Goal: Task Accomplishment & Management: Manage account settings

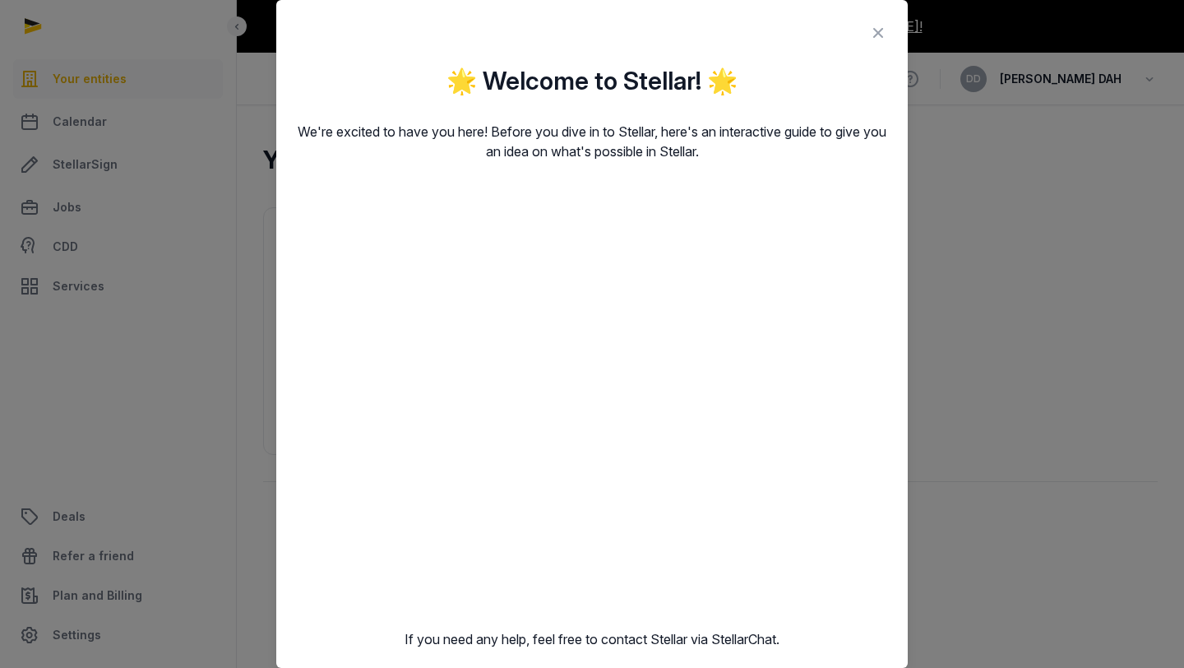
click at [880, 30] on icon at bounding box center [878, 33] width 20 height 26
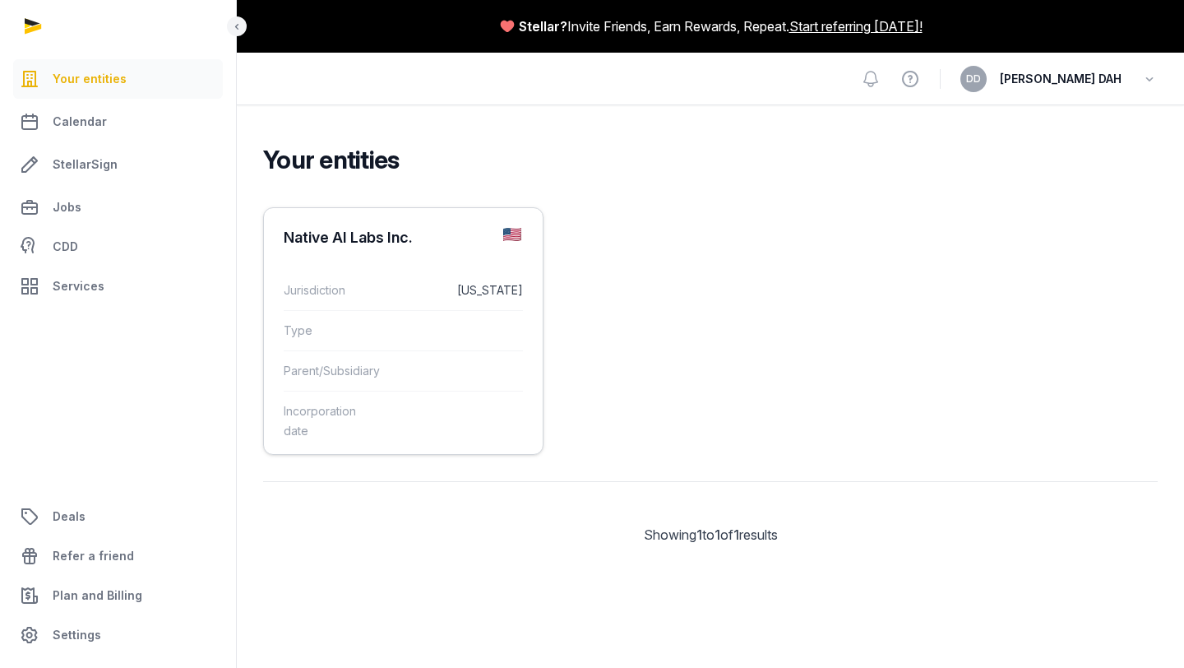
click at [403, 257] on dl "Jurisdiction Delaware Type Parent/Subsidiary Incorporation date" at bounding box center [403, 360] width 279 height 206
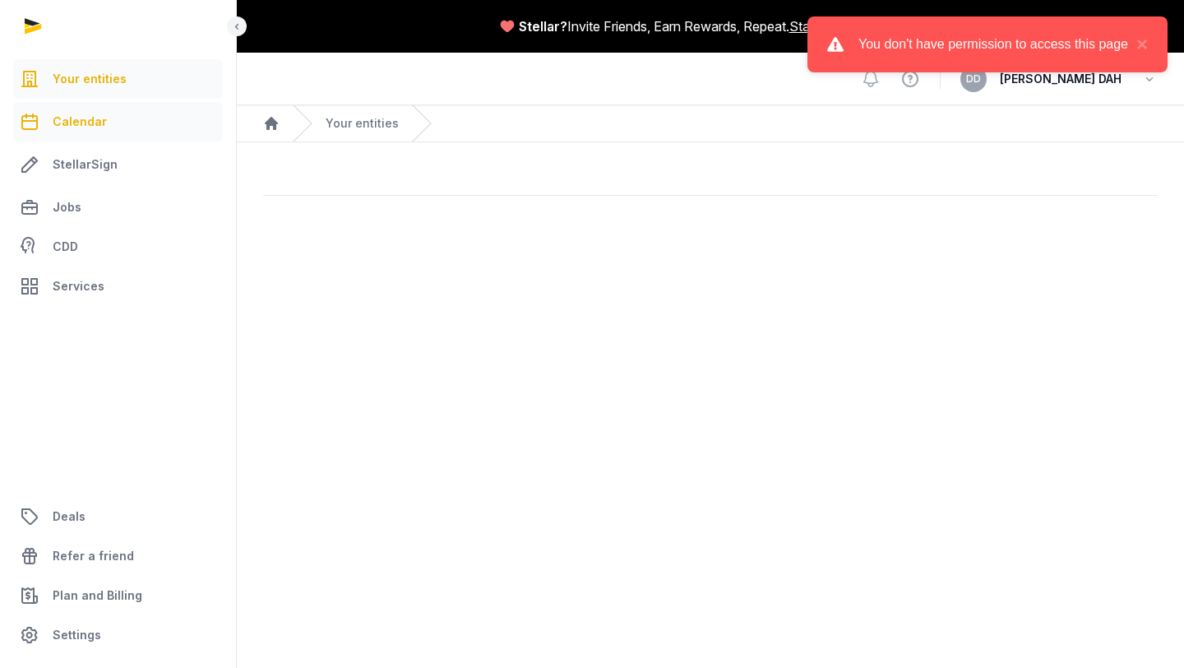
click at [102, 124] on span "Calendar" at bounding box center [80, 122] width 54 height 20
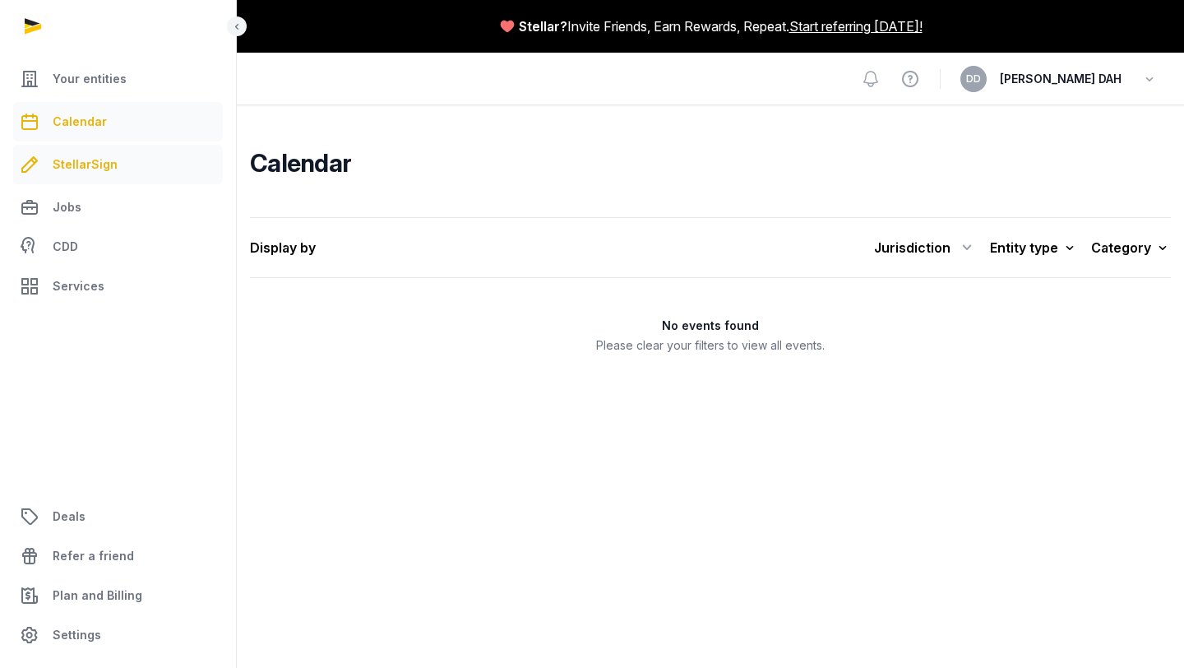
click at [108, 165] on span "StellarSign" at bounding box center [85, 165] width 65 height 20
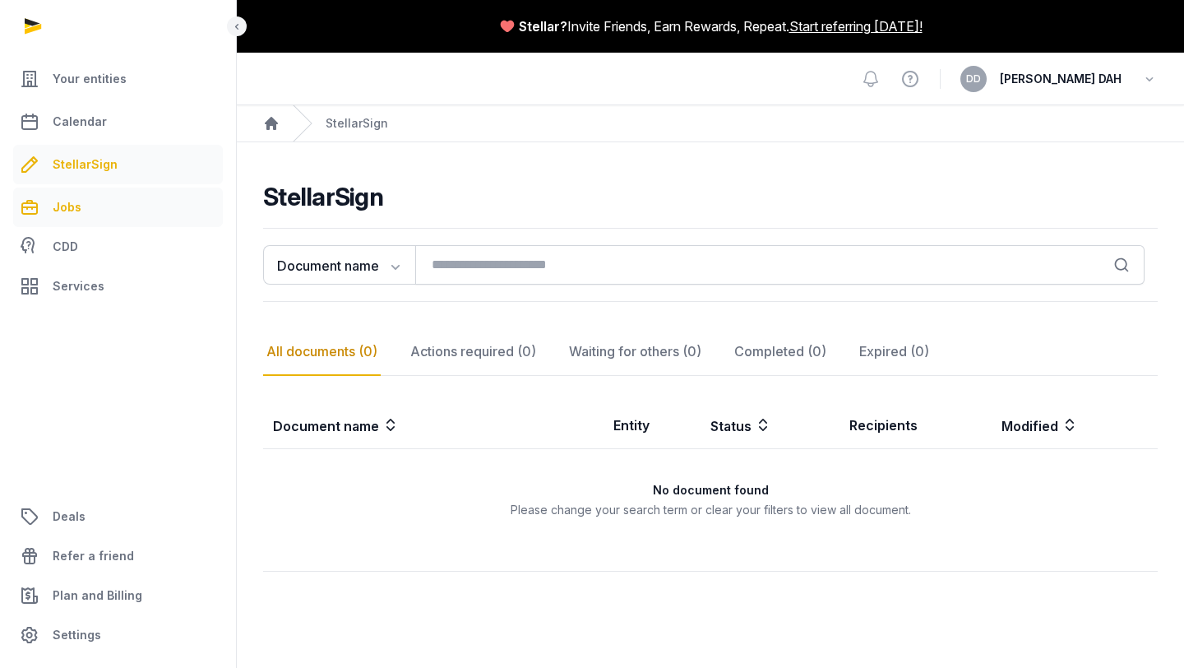
click at [68, 220] on link "Jobs" at bounding box center [118, 206] width 210 height 39
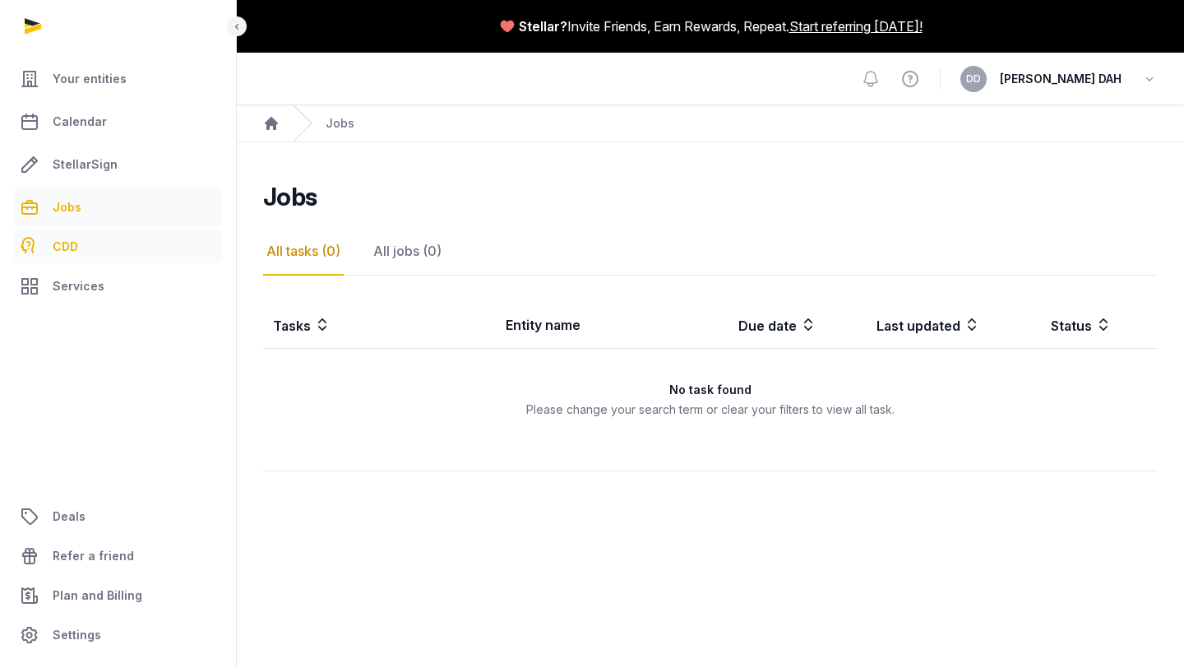
click at [68, 253] on span "CDD" at bounding box center [65, 247] width 25 height 20
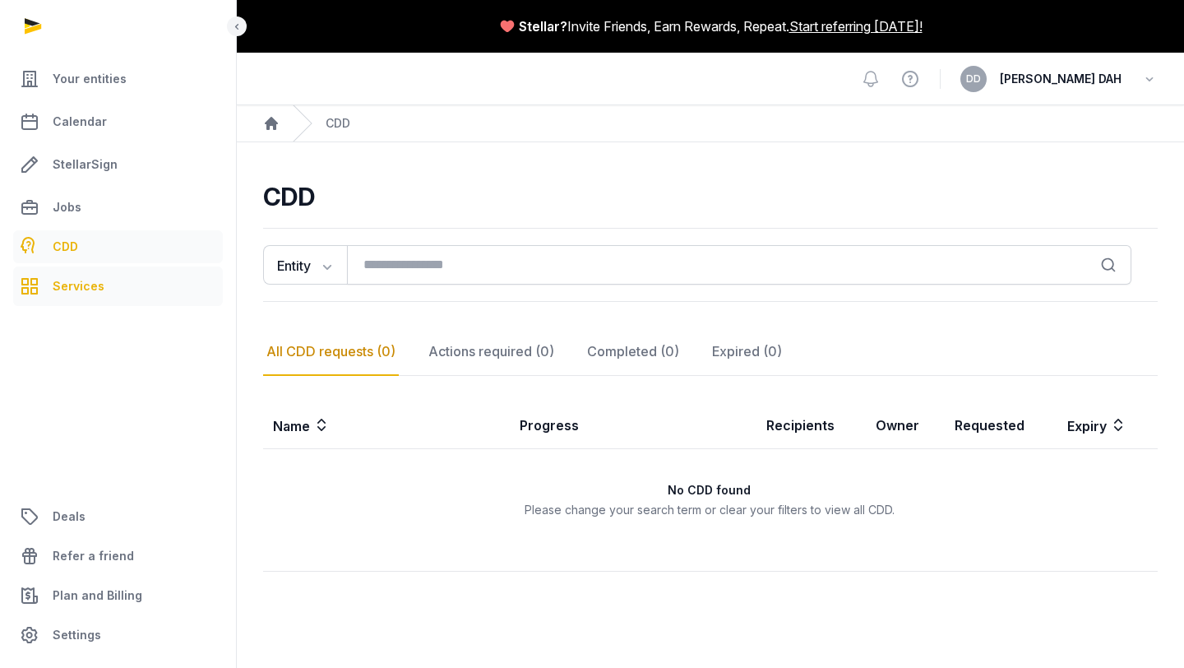
click at [72, 291] on span "Services" at bounding box center [79, 286] width 52 height 20
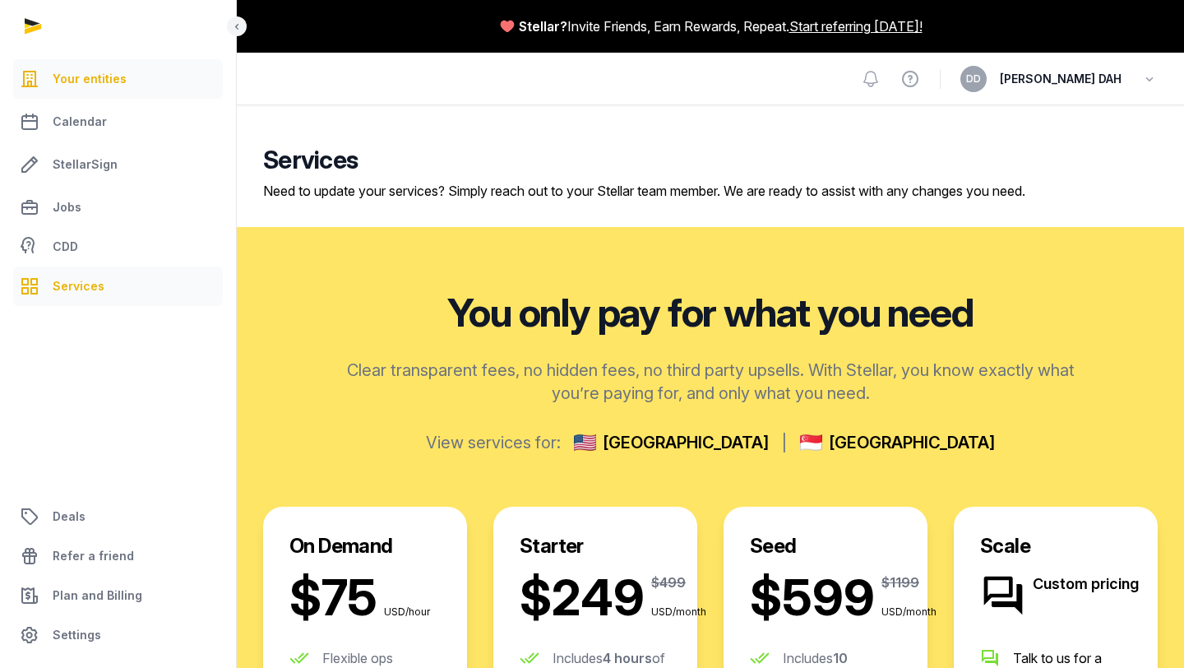
click at [105, 85] on span "Your entities" at bounding box center [90, 79] width 74 height 20
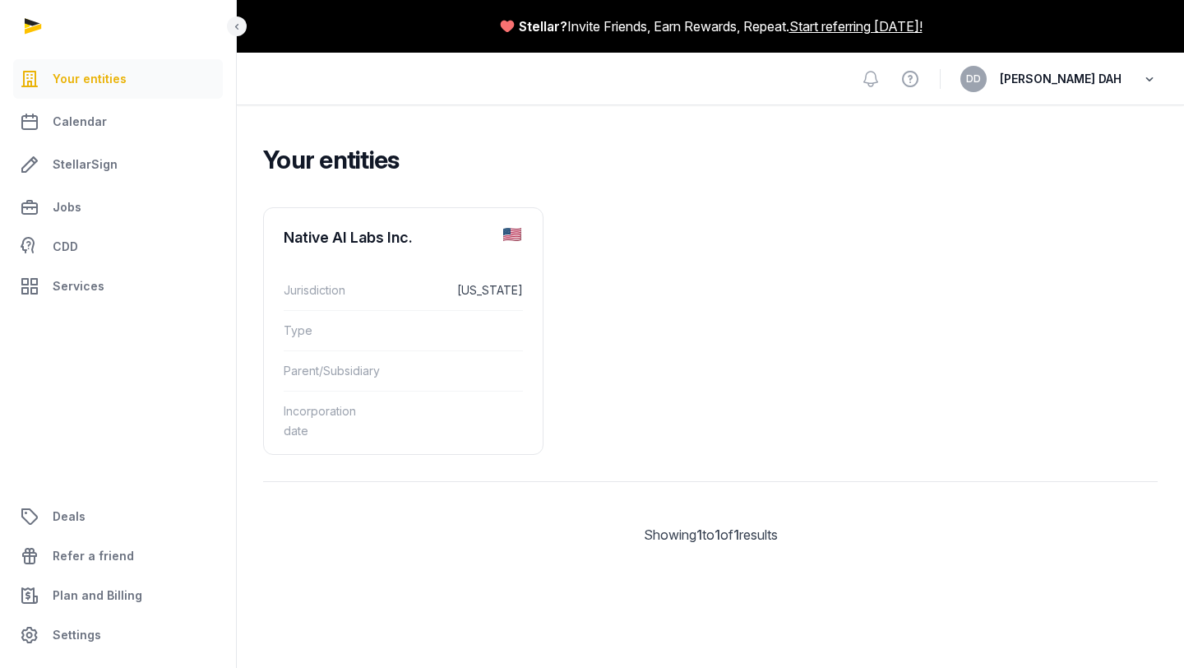
click at [1150, 78] on icon "button" at bounding box center [1149, 78] width 16 height 23
click at [1103, 104] on link "Your Profile" at bounding box center [1065, 117] width 184 height 30
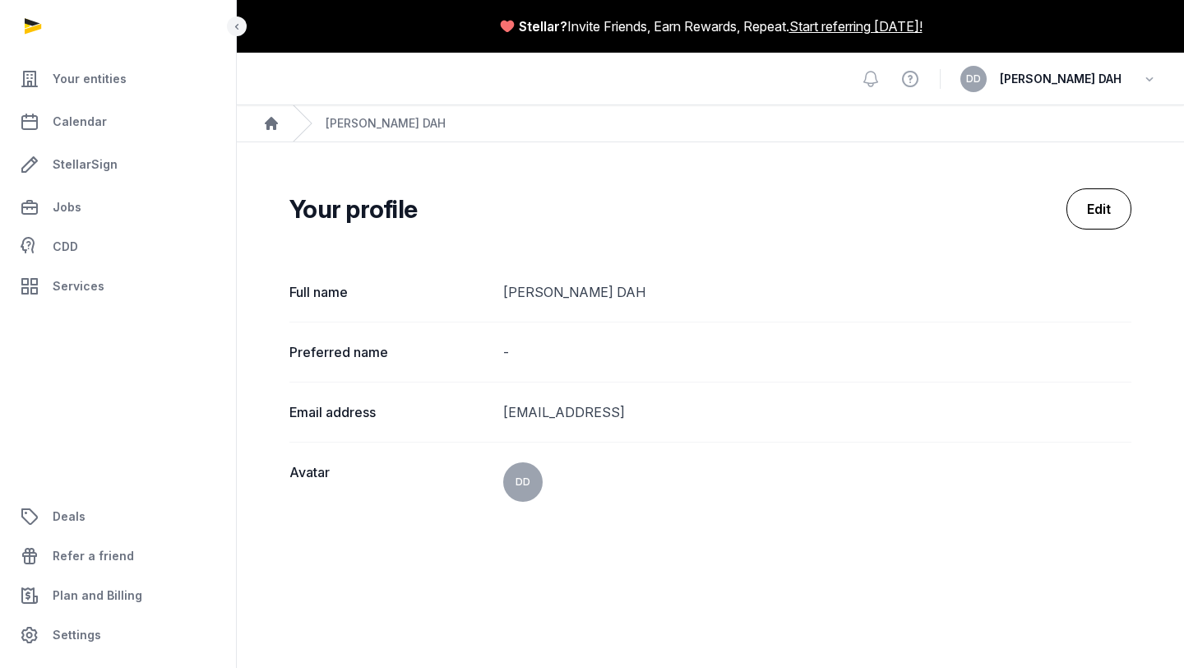
click at [1084, 215] on link "Edit" at bounding box center [1098, 208] width 65 height 41
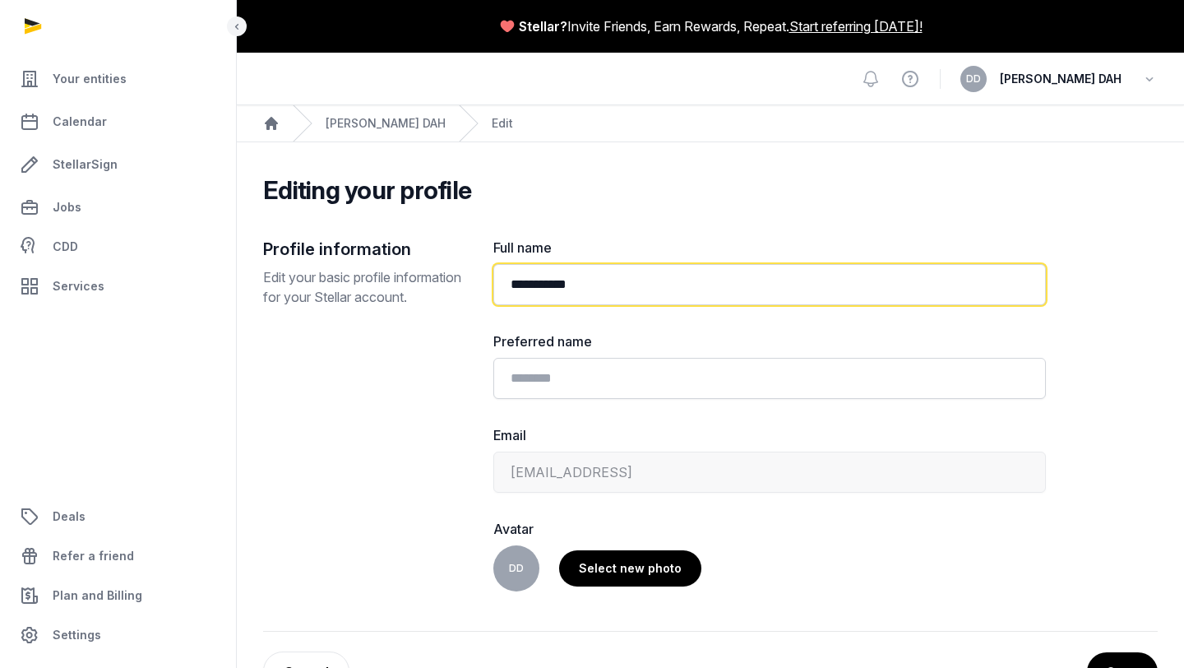
click at [752, 275] on input "**********" at bounding box center [769, 284] width 552 height 41
type input "*******"
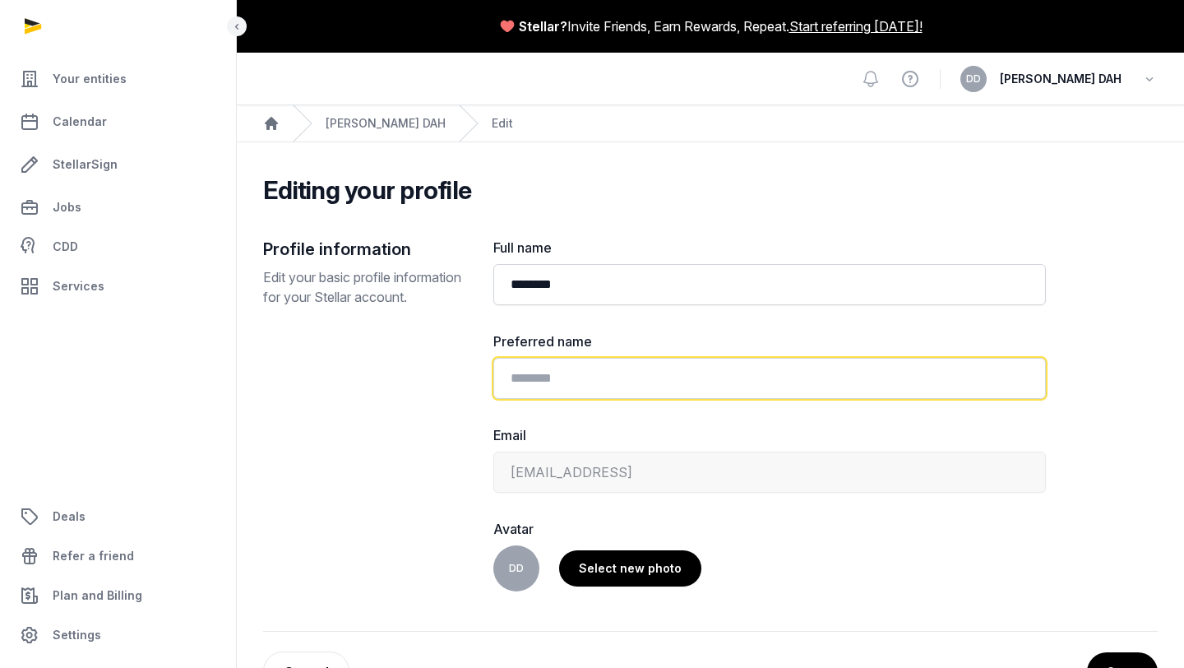
click at [675, 377] on input "text" at bounding box center [769, 378] width 552 height 41
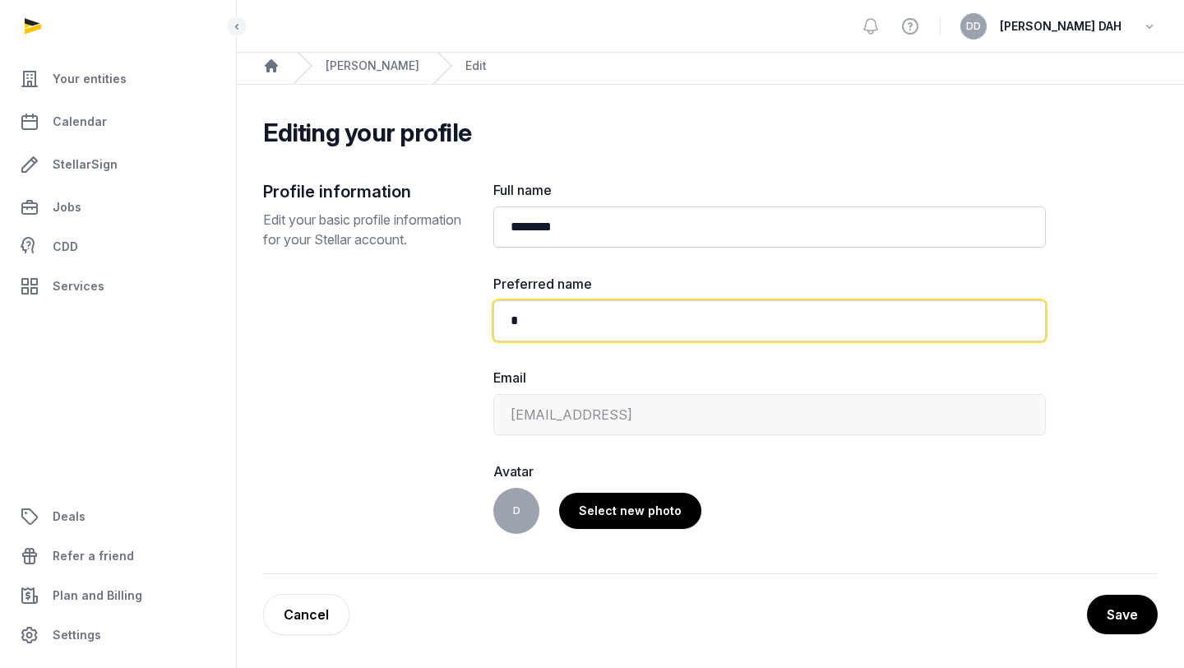
type input "*"
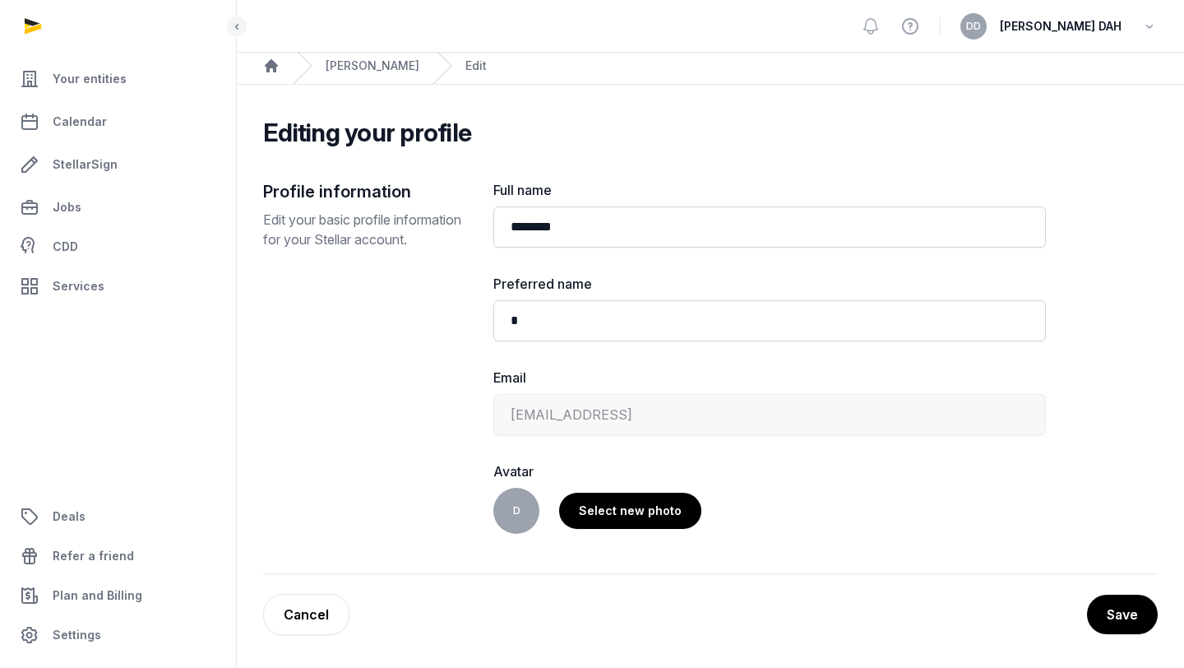
click at [1100, 601] on button "Save" at bounding box center [1122, 613] width 71 height 39
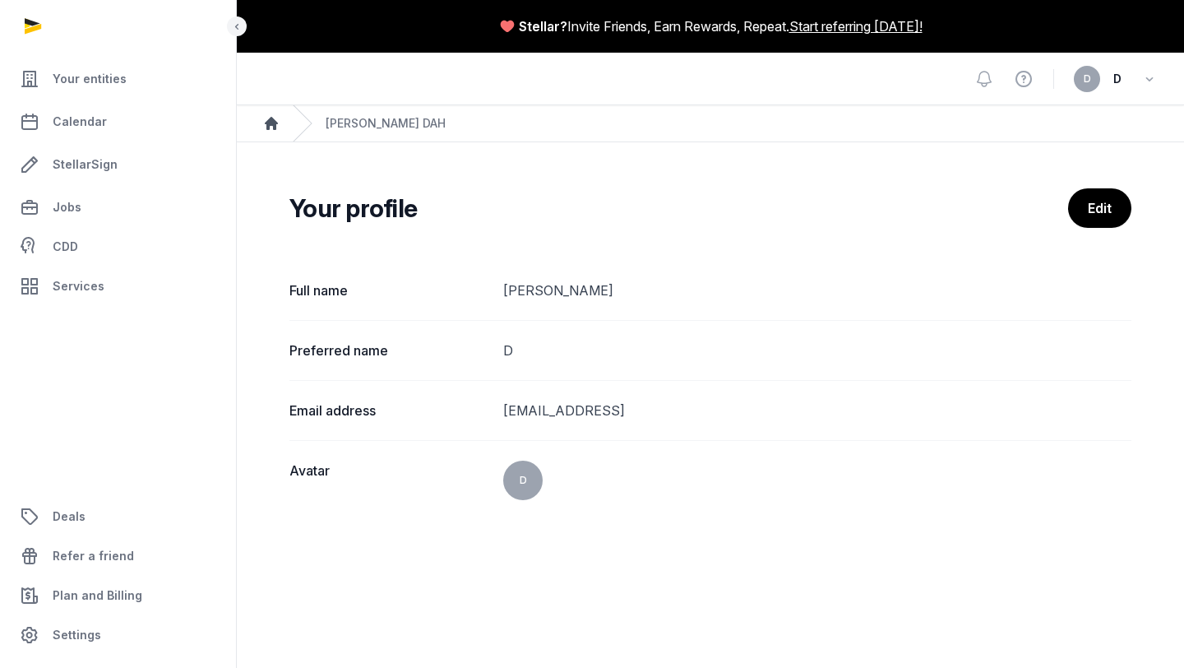
click at [274, 122] on icon "Breadcrumb" at bounding box center [271, 123] width 13 height 13
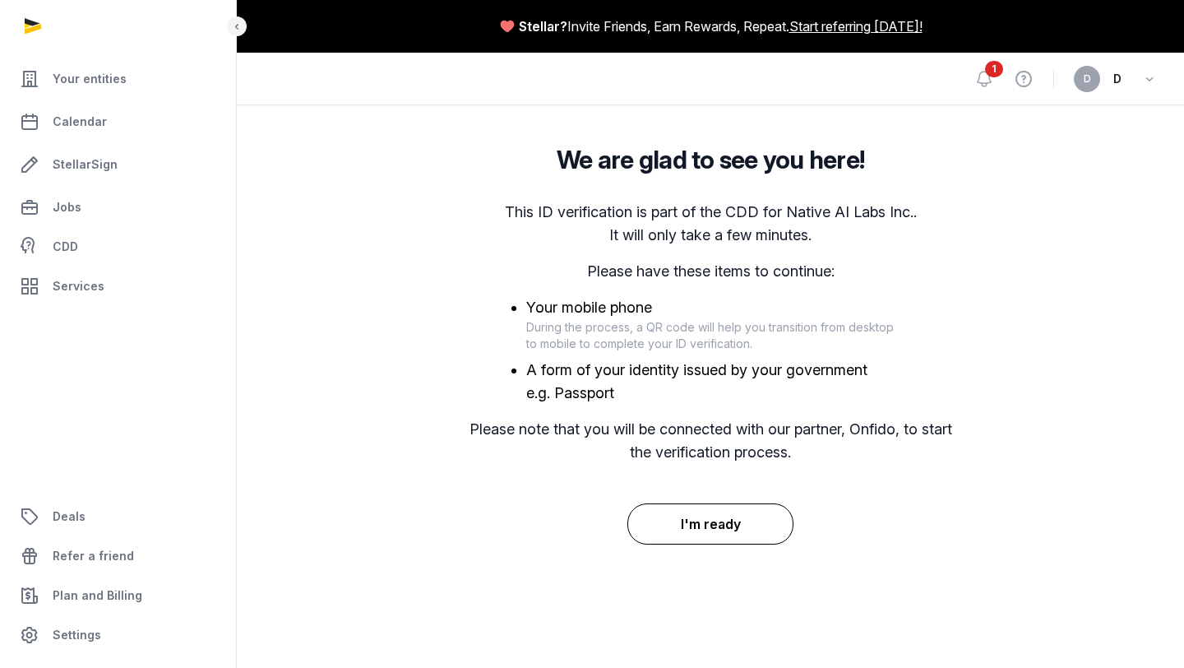
click at [752, 522] on button "I'm ready" at bounding box center [710, 523] width 167 height 41
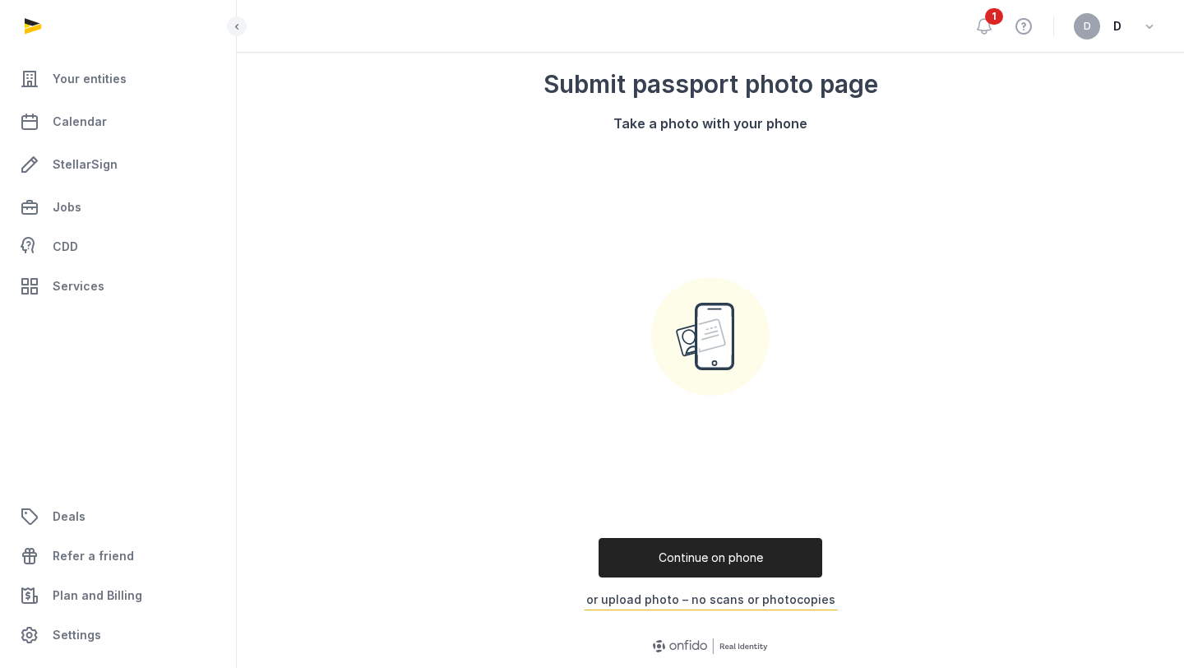
scroll to position [161, 0]
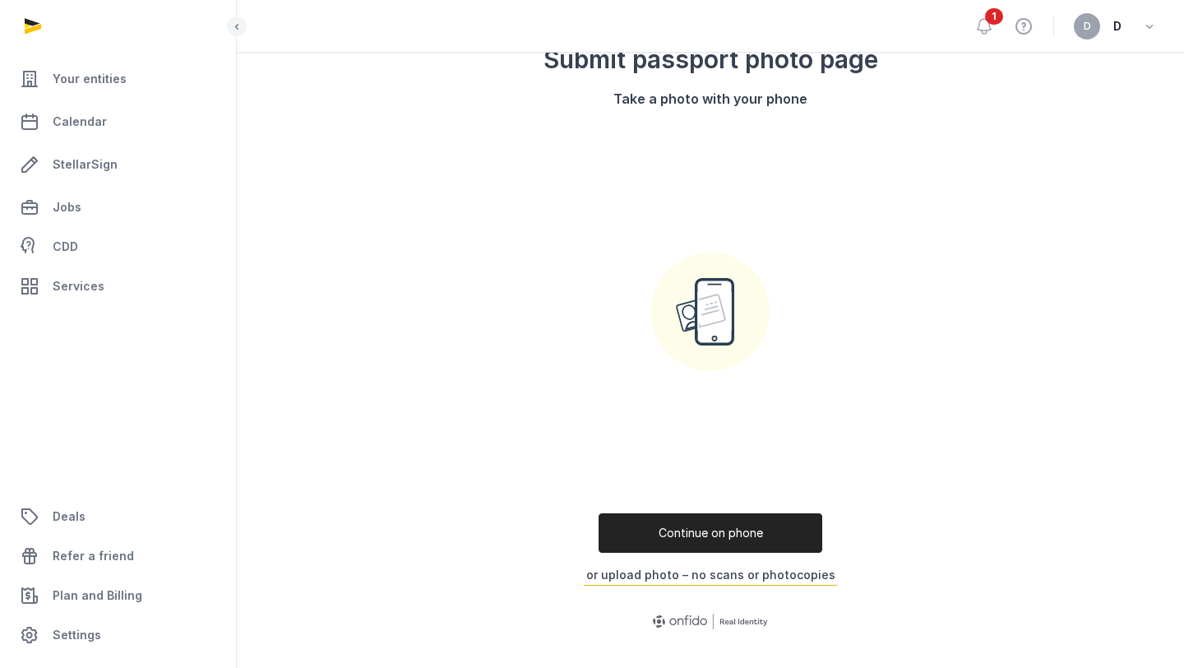
click at [737, 575] on button "or upload photo – no scans or photocopies" at bounding box center [711, 574] width 254 height 21
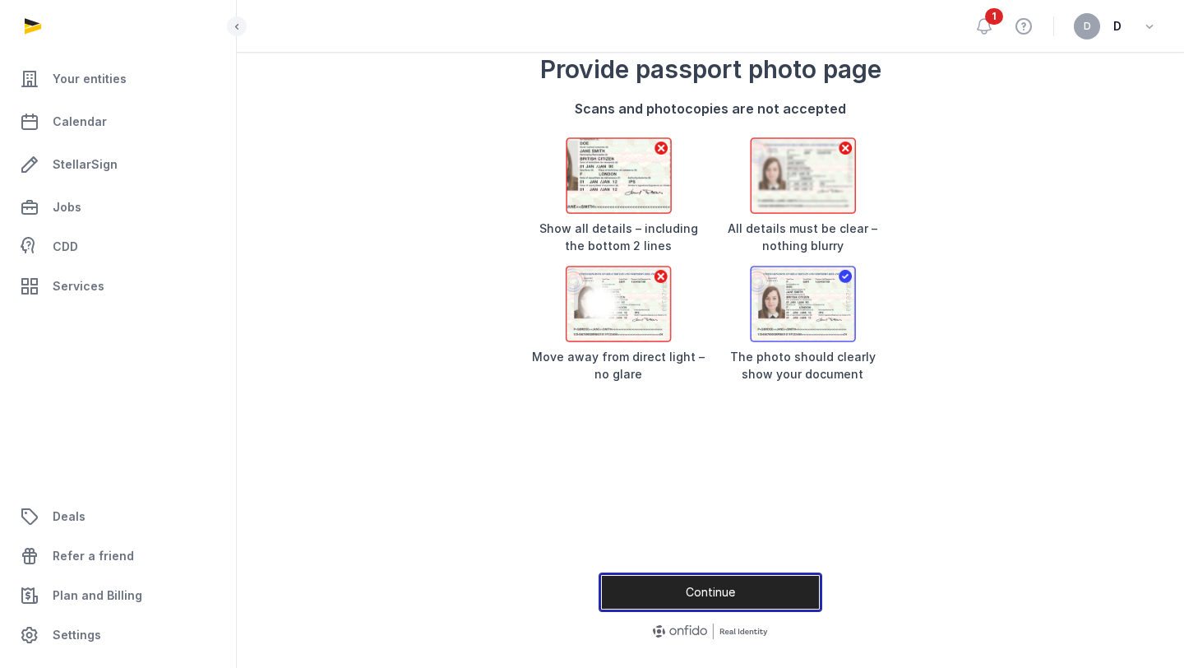
click at [714, 588] on button "Continue" at bounding box center [711, 591] width 224 height 39
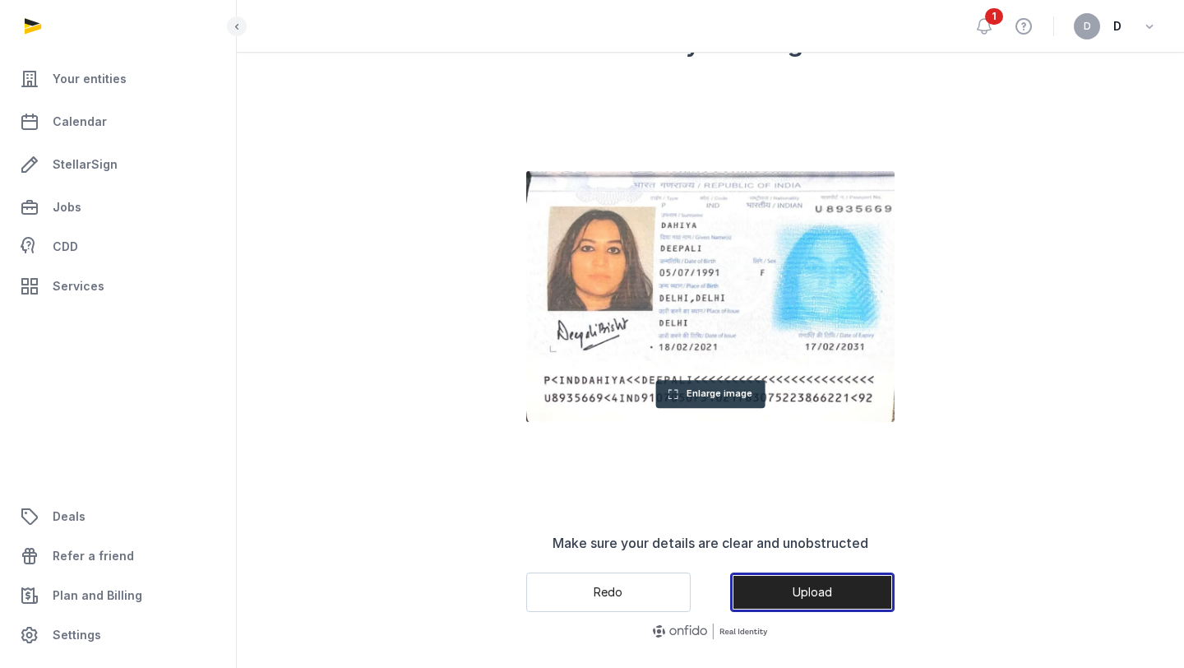
click at [825, 594] on button "Upload" at bounding box center [812, 591] width 164 height 39
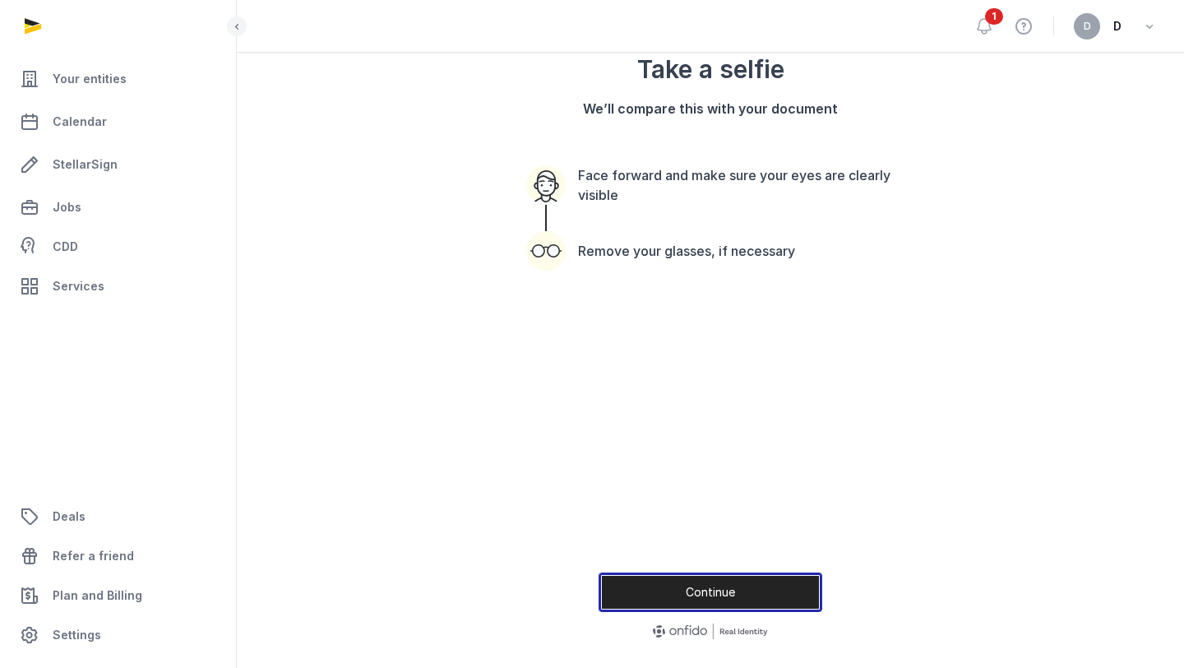
click at [759, 590] on button "Continue" at bounding box center [711, 591] width 224 height 39
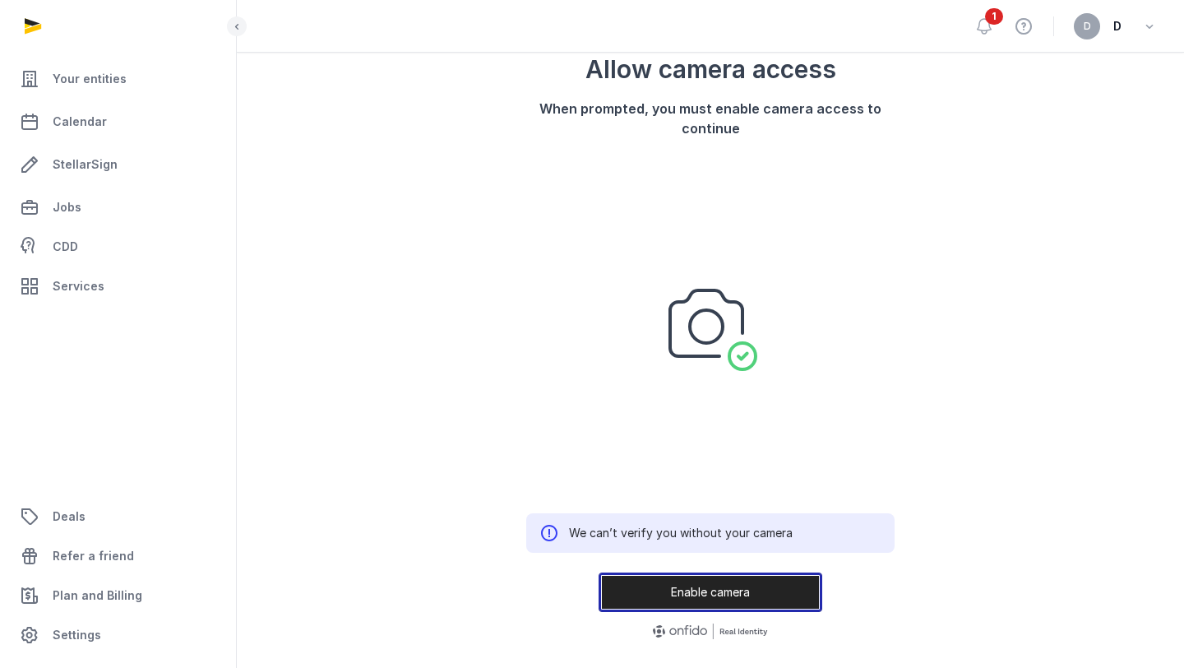
click at [765, 590] on button "Enable camera" at bounding box center [711, 591] width 224 height 39
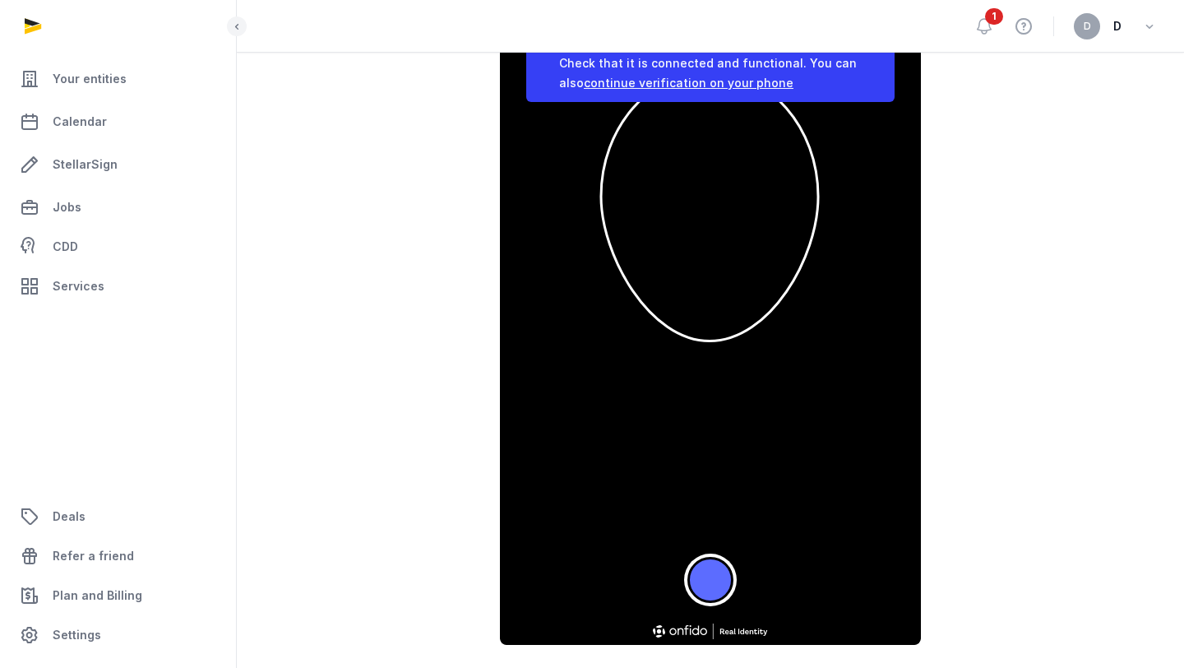
click at [711, 570] on button "Take a photo" at bounding box center [710, 580] width 46 height 46
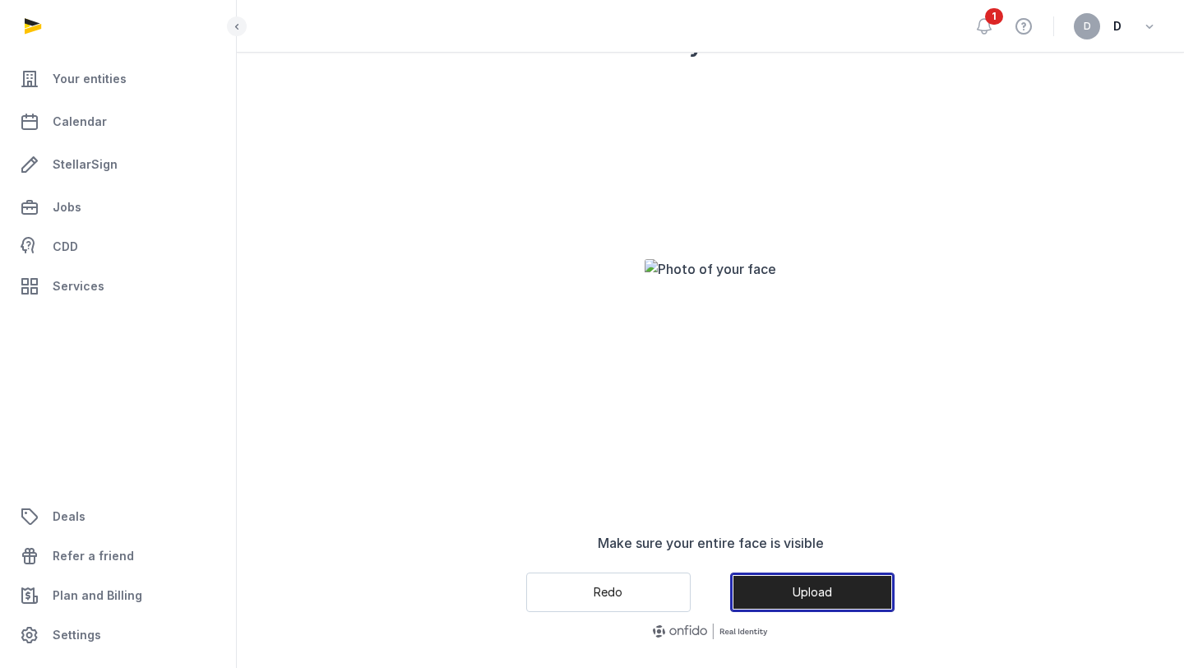
click at [848, 586] on button "Upload" at bounding box center [812, 591] width 164 height 39
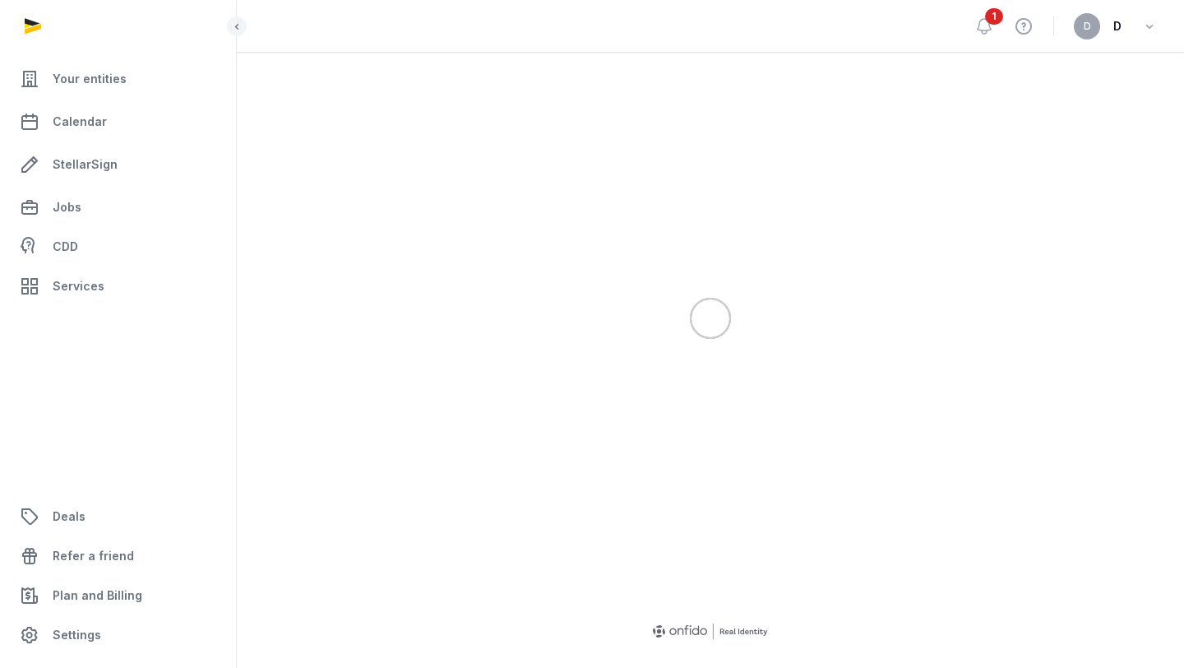
scroll to position [13, 0]
